Goal: Use online tool/utility: Utilize a website feature to perform a specific function

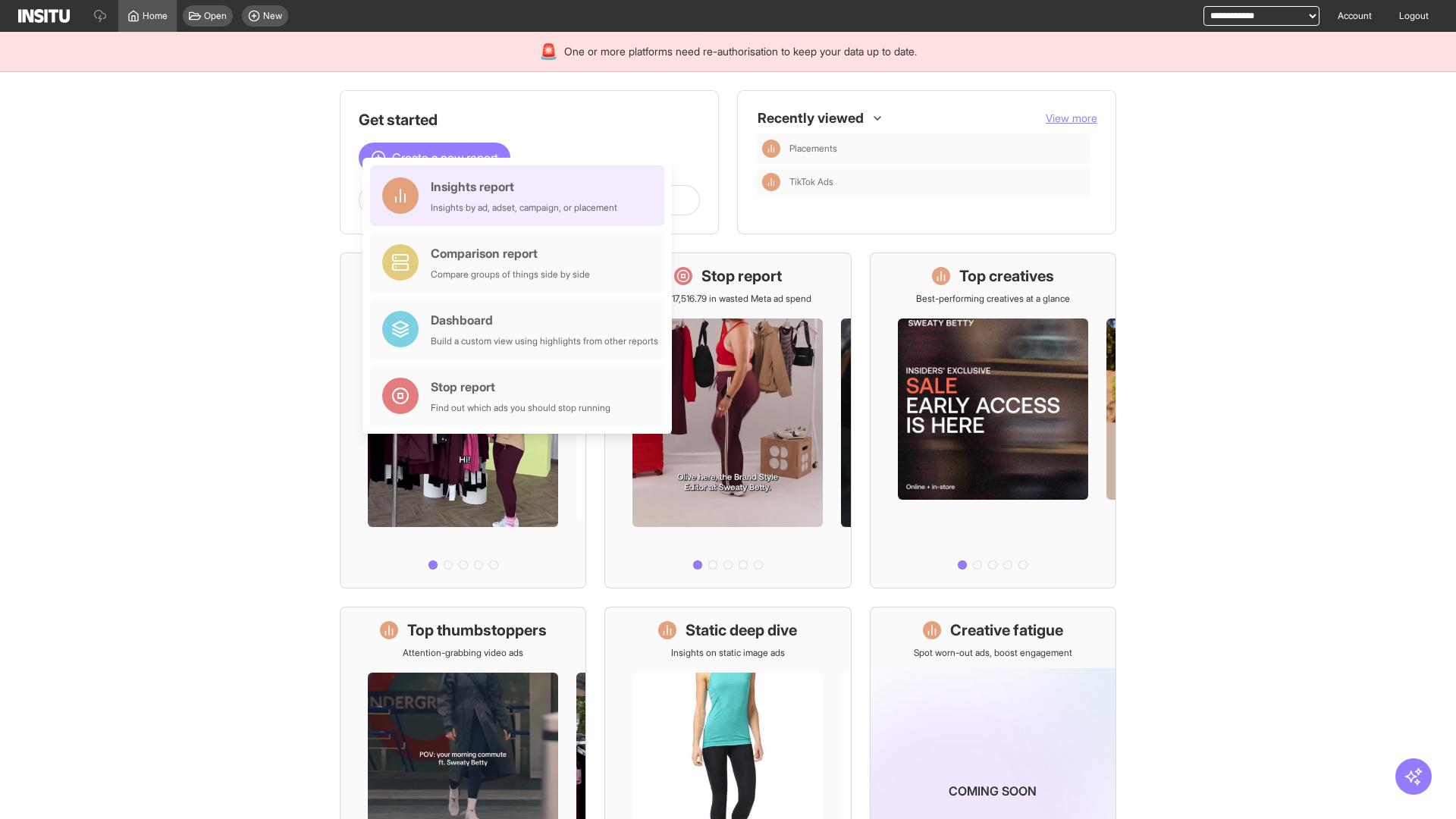
click at [521, 195] on div "Insights report Insights by ad, adset, campaign, or placement" at bounding box center [524, 195] width 187 height 36
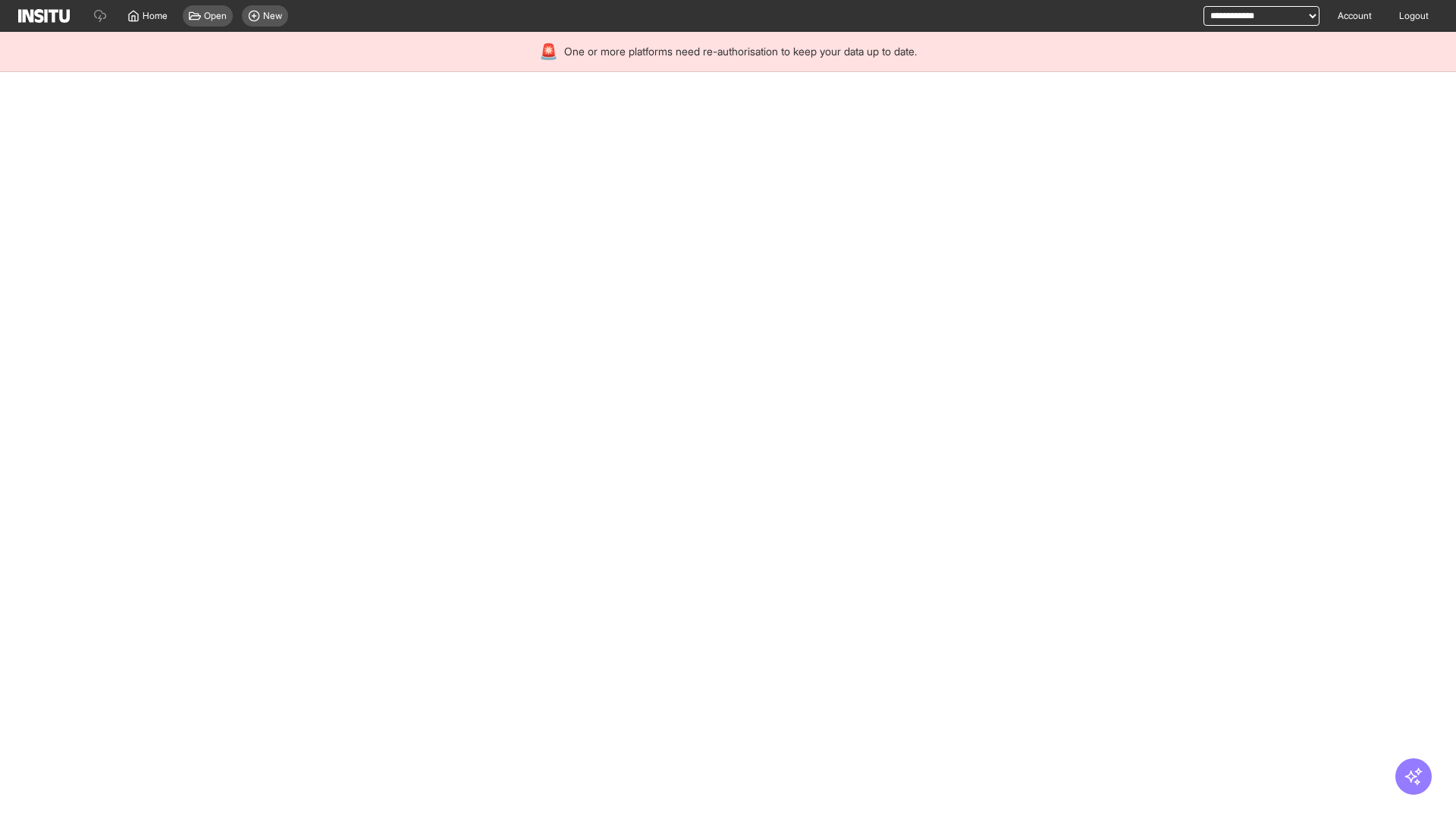
select select "**"
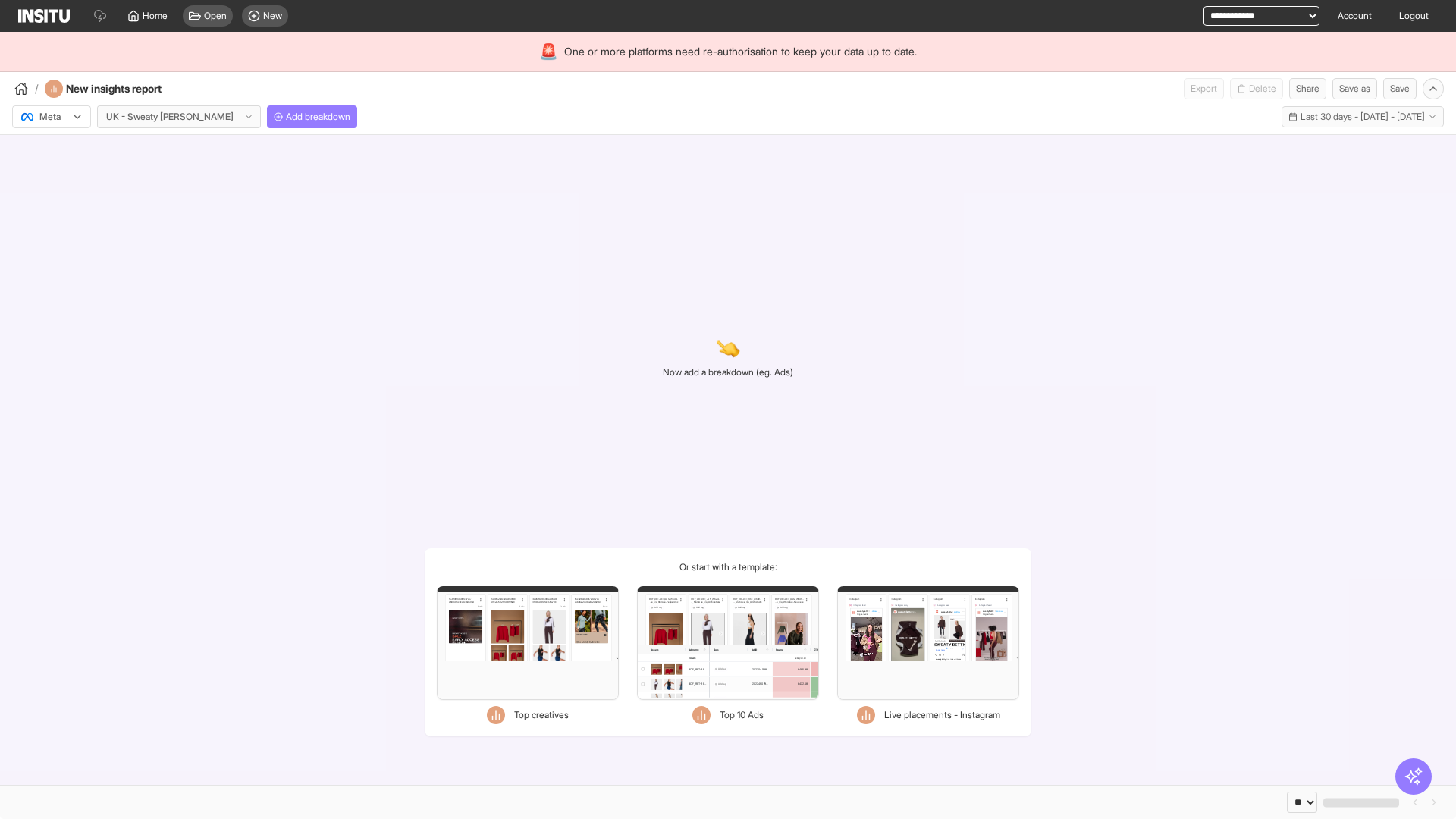
click at [51, 117] on div at bounding box center [41, 117] width 43 height 15
click at [50, 150] on span "Meta" at bounding box center [50, 149] width 20 height 13
